Goal: Task Accomplishment & Management: Manage account settings

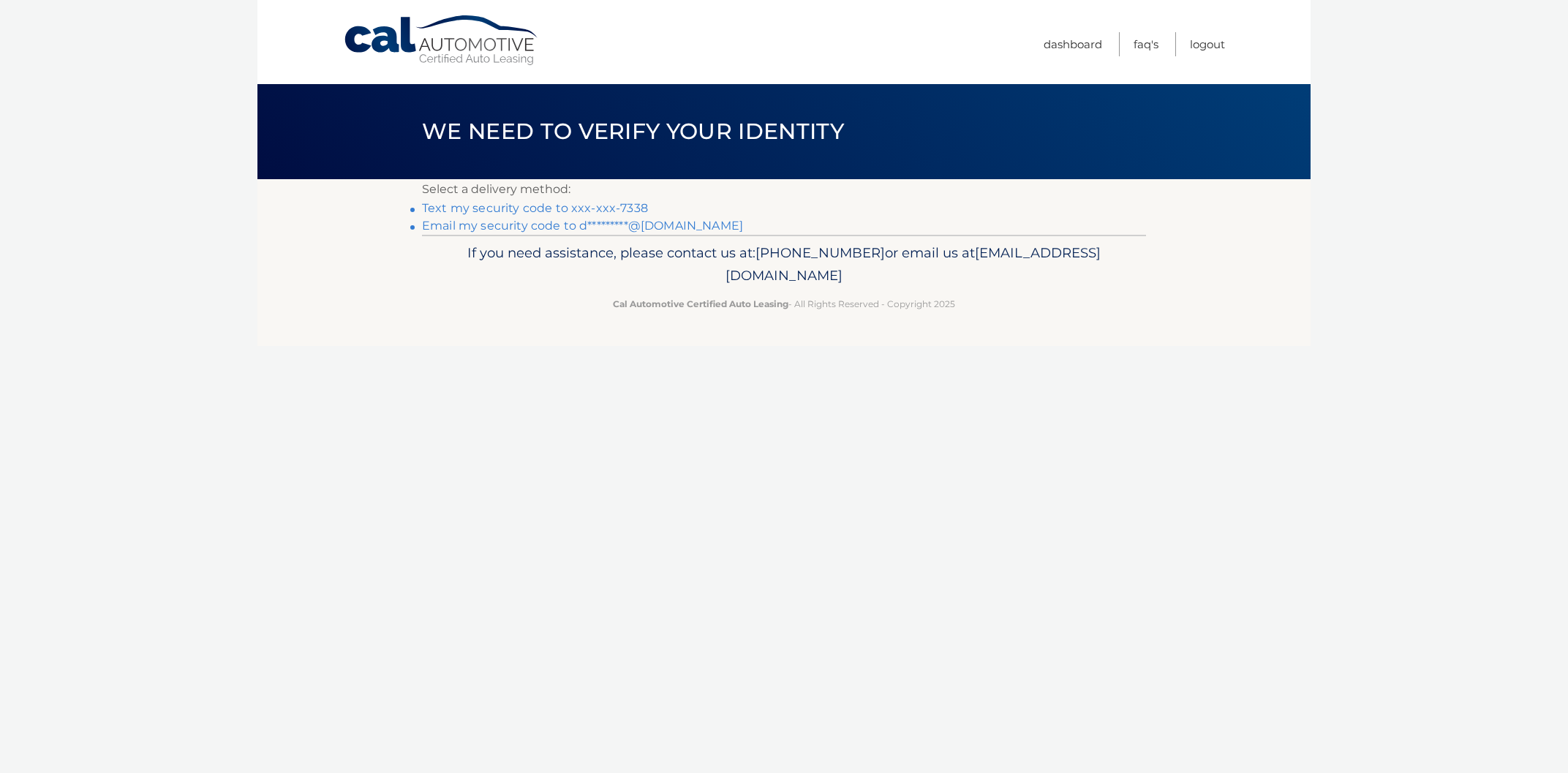
click at [509, 210] on link "Text my security code to xxx-xxx-7338" at bounding box center [535, 207] width 226 height 14
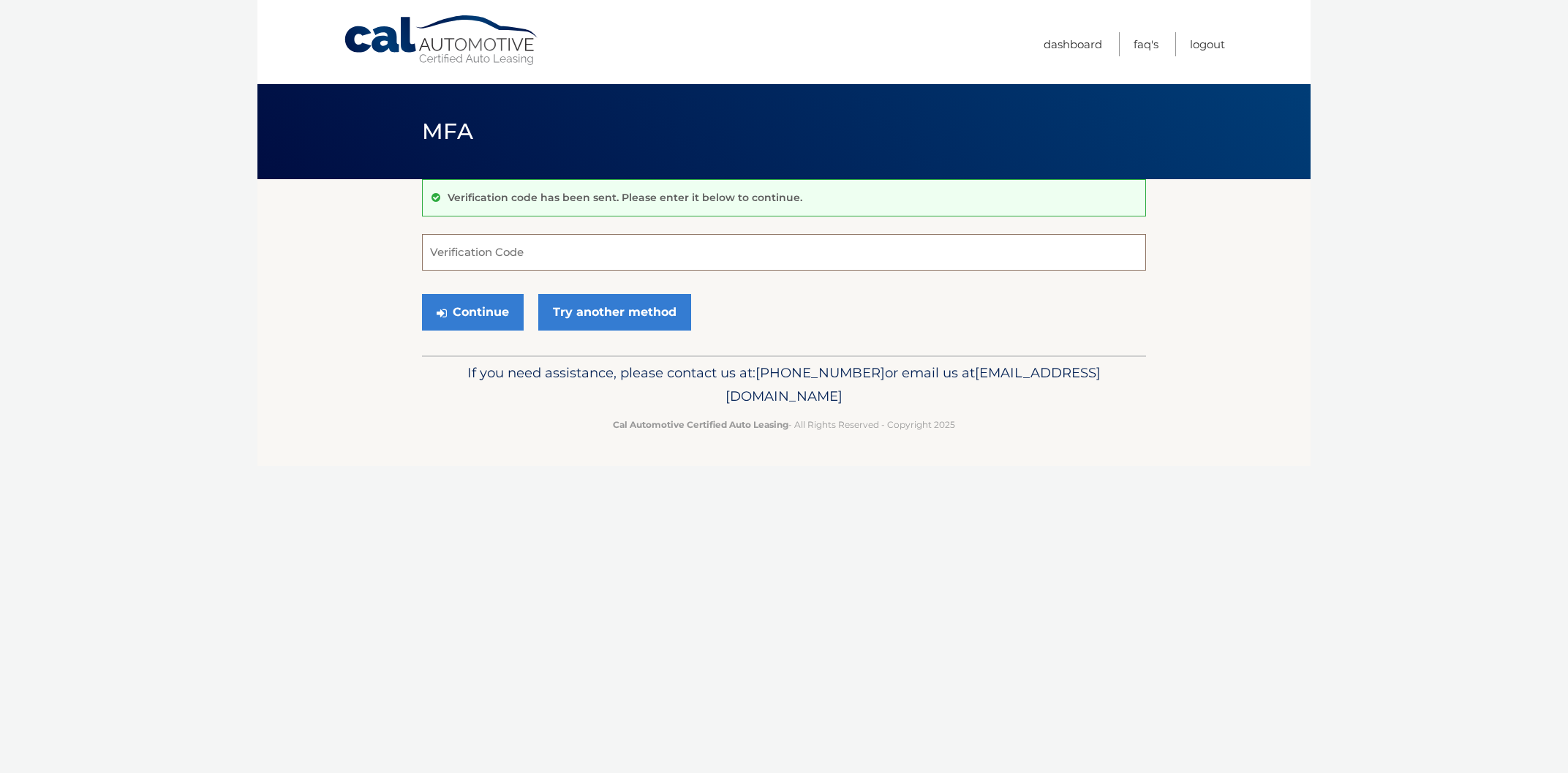
click at [487, 253] on input "Verification Code" at bounding box center [784, 252] width 724 height 37
type input "250523"
click at [438, 308] on icon "submit" at bounding box center [441, 312] width 10 height 12
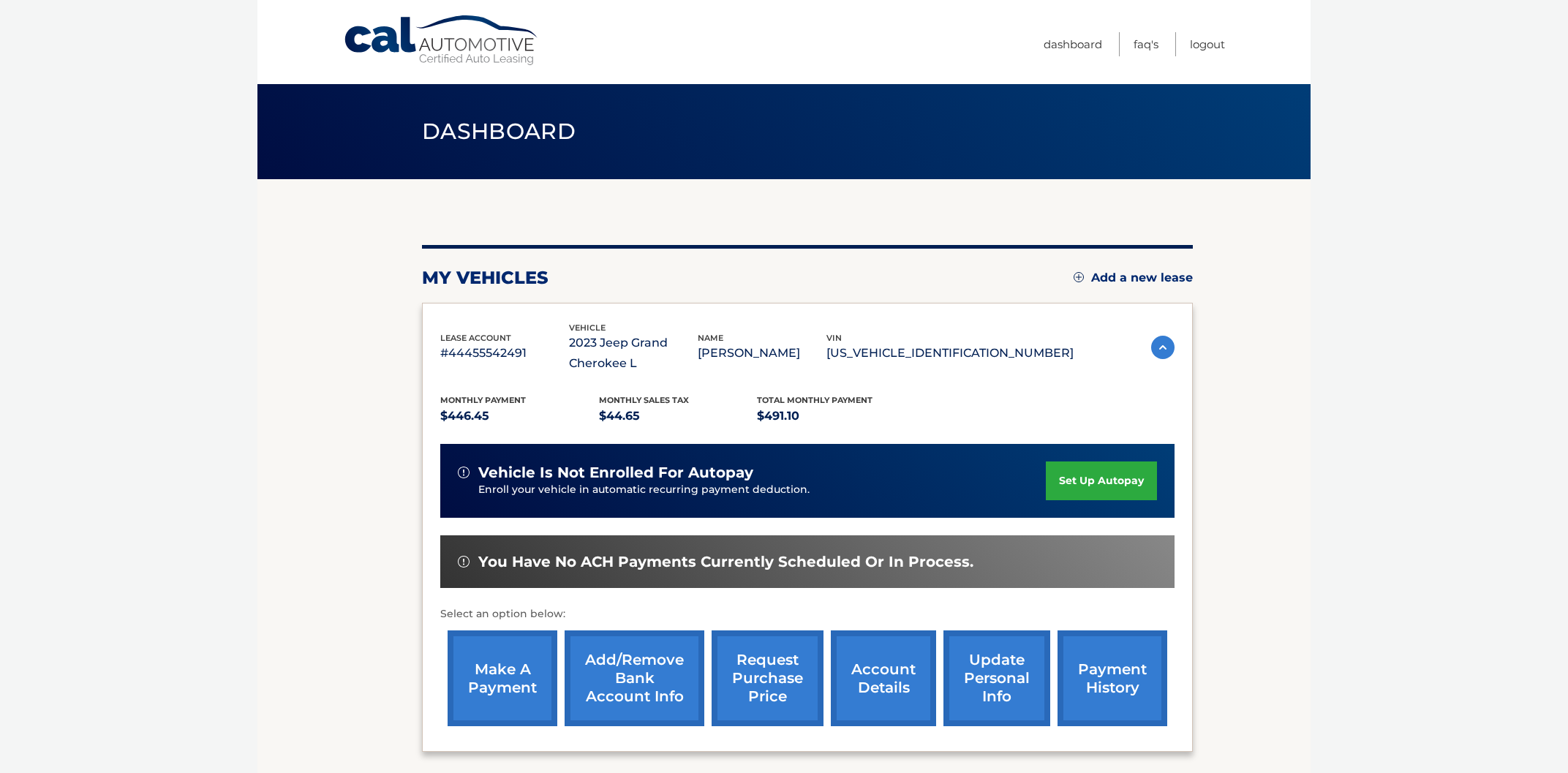
click at [713, 688] on link "request purchase price" at bounding box center [768, 678] width 111 height 96
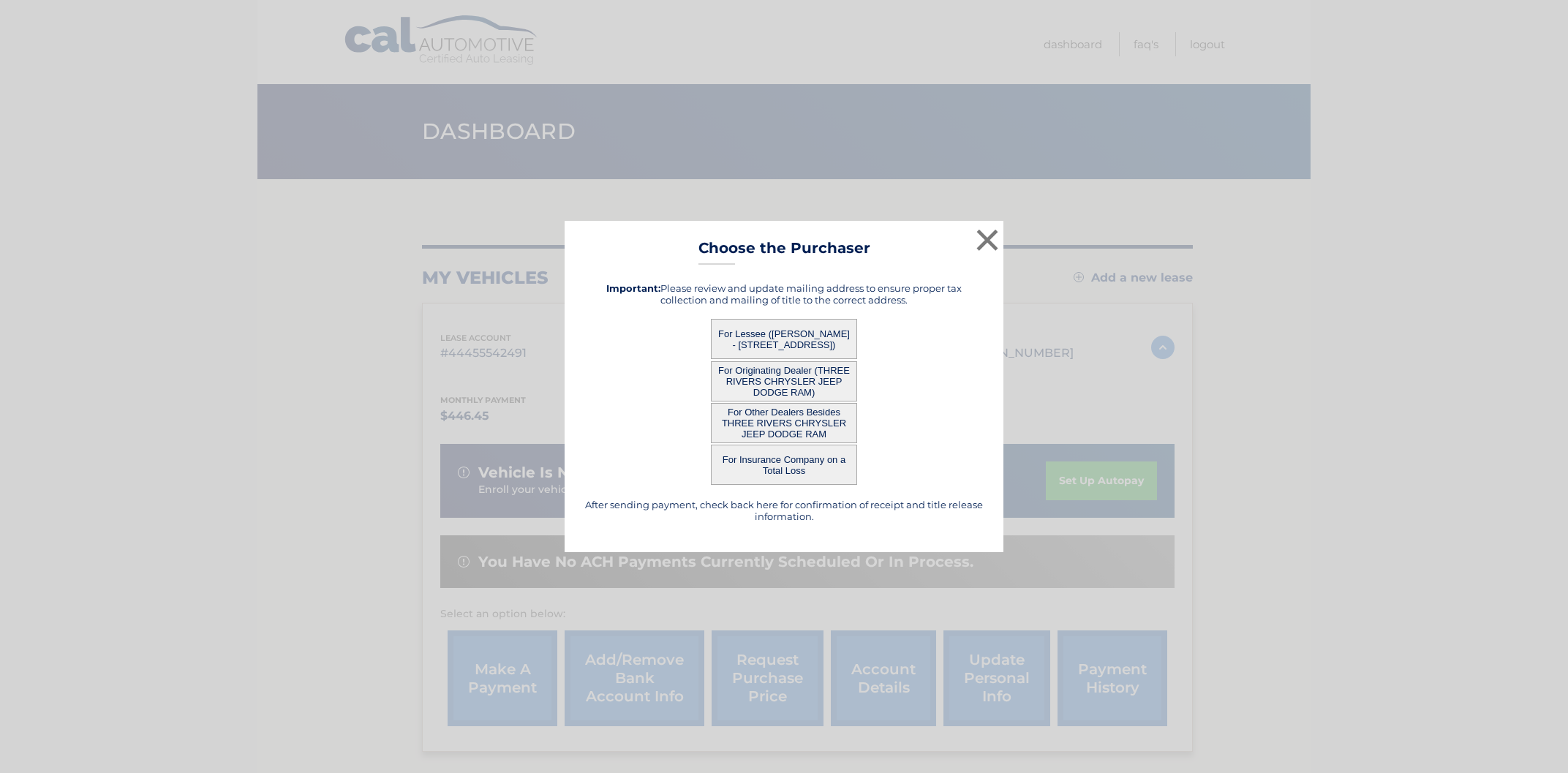
click at [769, 332] on button "For Lessee (DEAN DAGARO - 657 CHESTNUT ST, , BRIDGEVILLE, PA 15017)" at bounding box center [784, 339] width 146 height 40
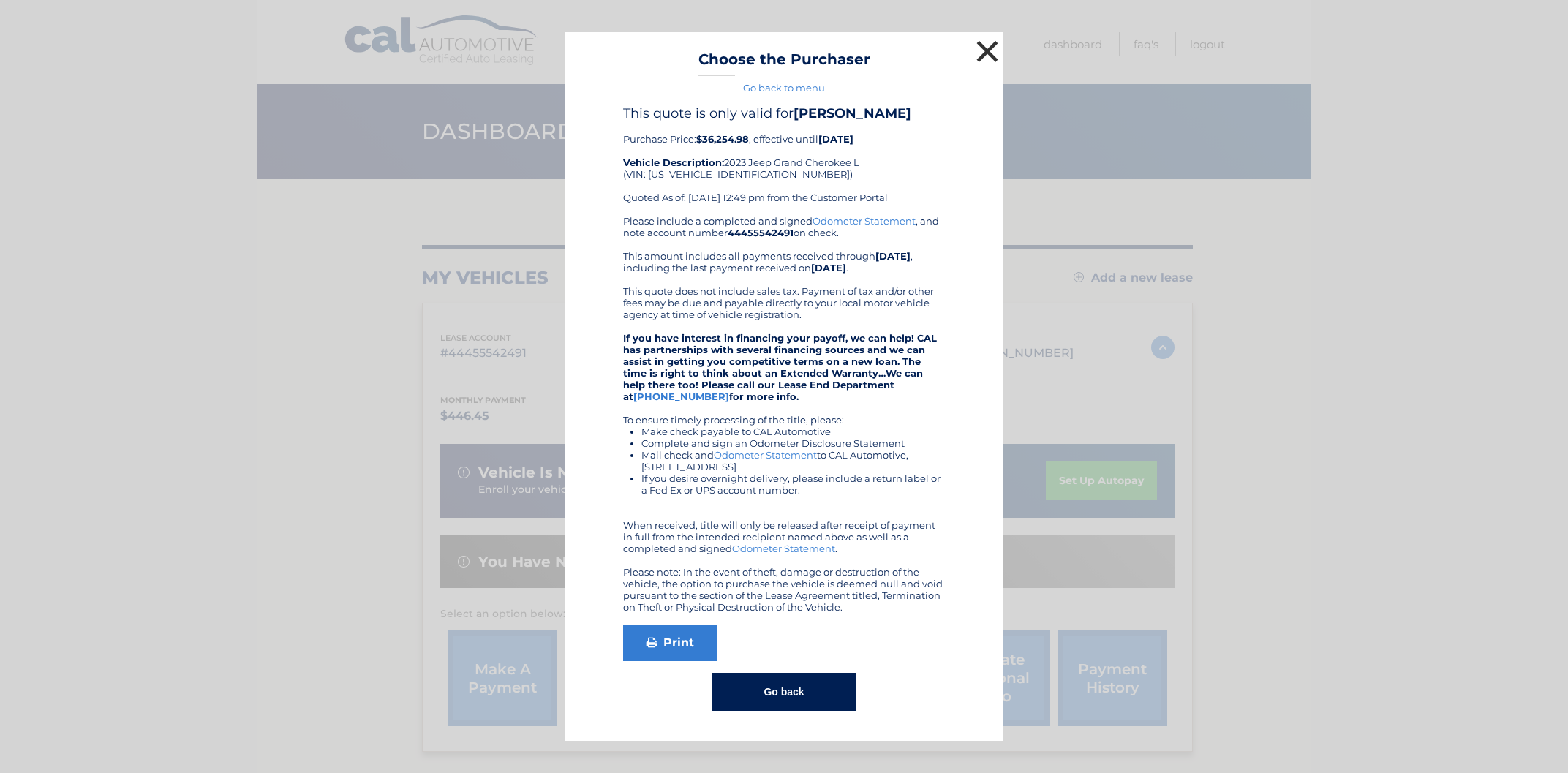
click at [984, 37] on button "×" at bounding box center [987, 51] width 29 height 29
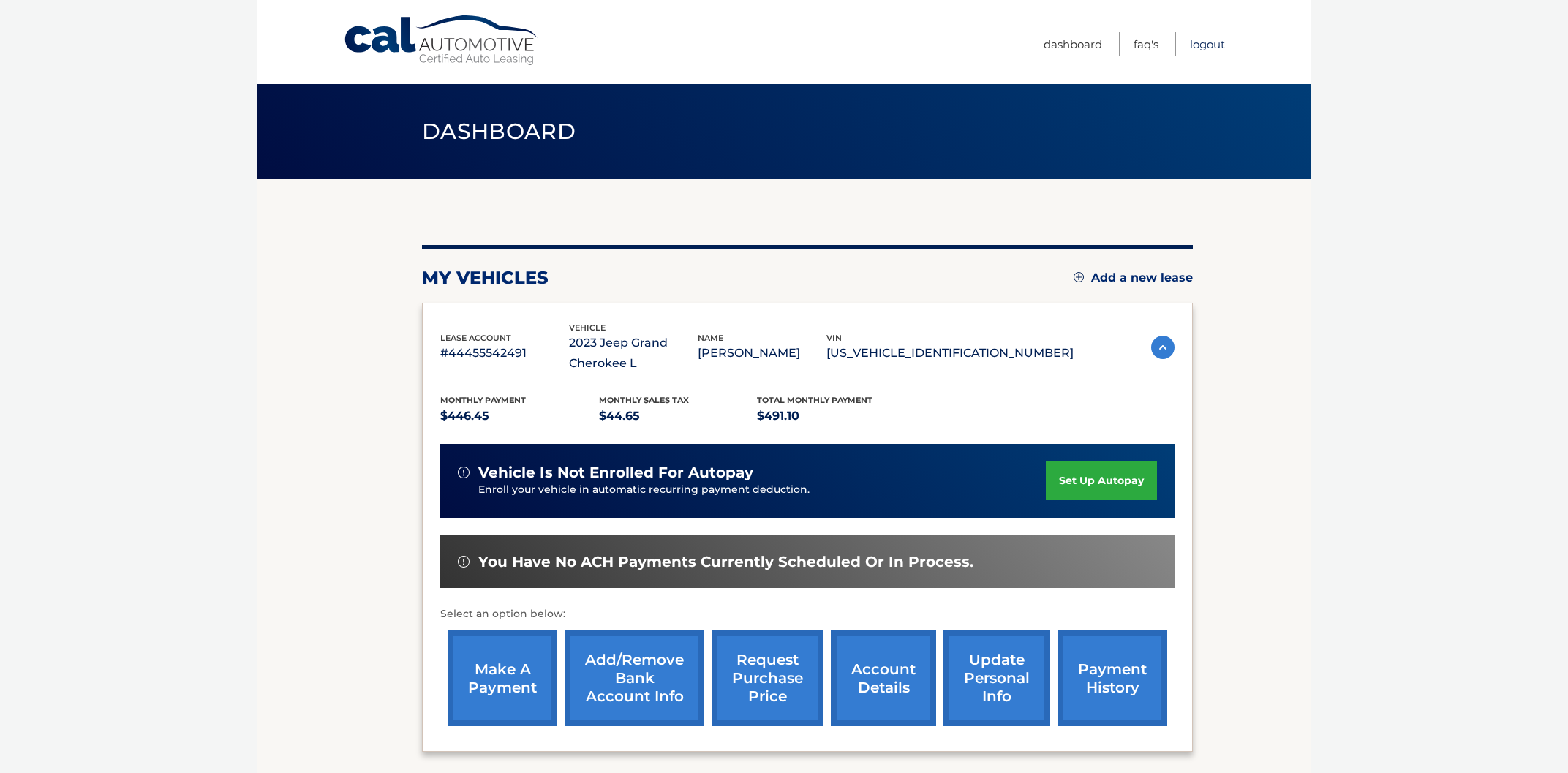
click at [1196, 37] on link "Logout" at bounding box center [1207, 44] width 35 height 24
